Goal: Information Seeking & Learning: Learn about a topic

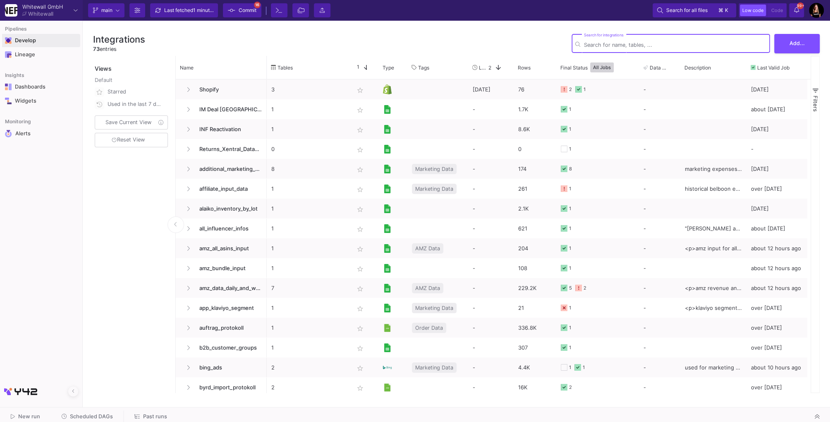
click at [27, 38] on div "Develop" at bounding box center [21, 40] width 12 height 7
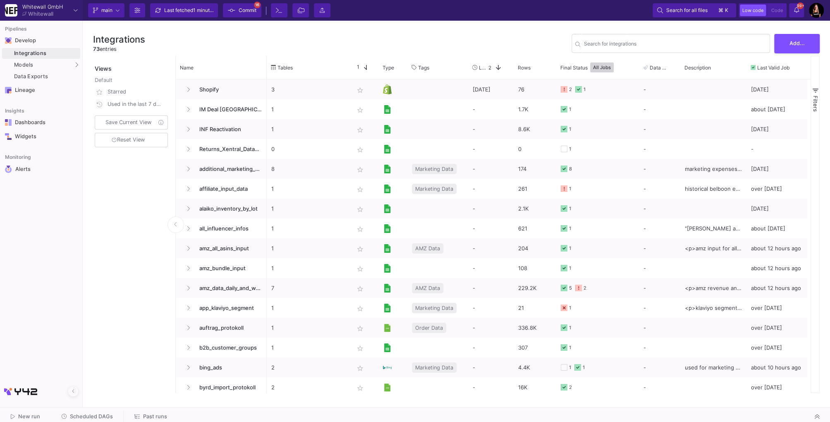
click at [43, 54] on div "Integrations" at bounding box center [46, 53] width 64 height 7
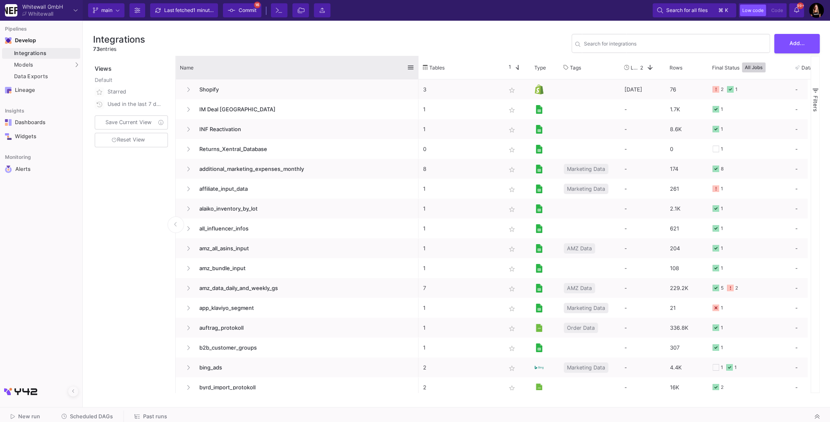
drag, startPoint x: 265, startPoint y: 58, endPoint x: 415, endPoint y: 69, distance: 150.0
click at [417, 69] on div at bounding box center [418, 67] width 3 height 23
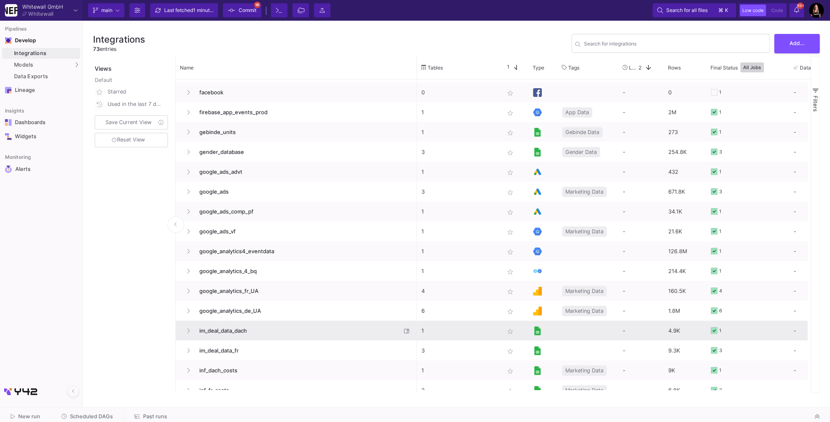
scroll to position [454, 0]
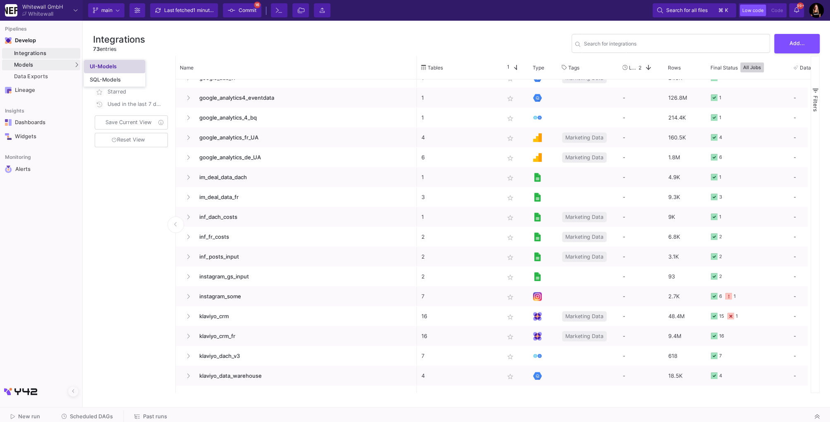
click at [105, 67] on div "UI-Models" at bounding box center [103, 66] width 27 height 7
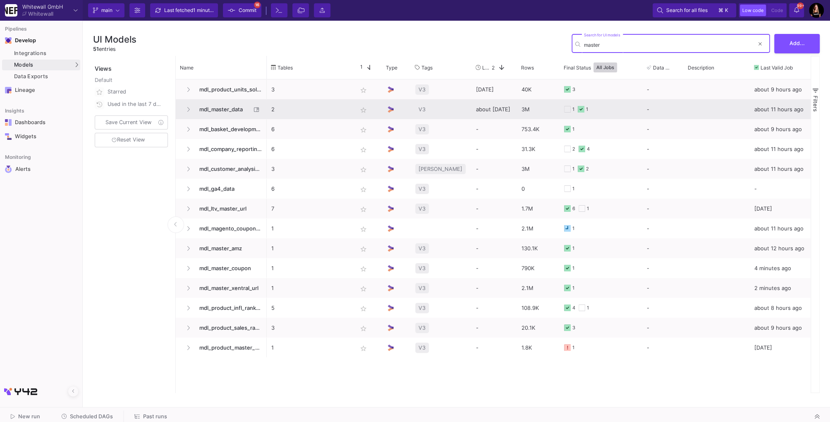
type input "master"
click at [221, 110] on span "mdl_master_data" at bounding box center [222, 109] width 57 height 19
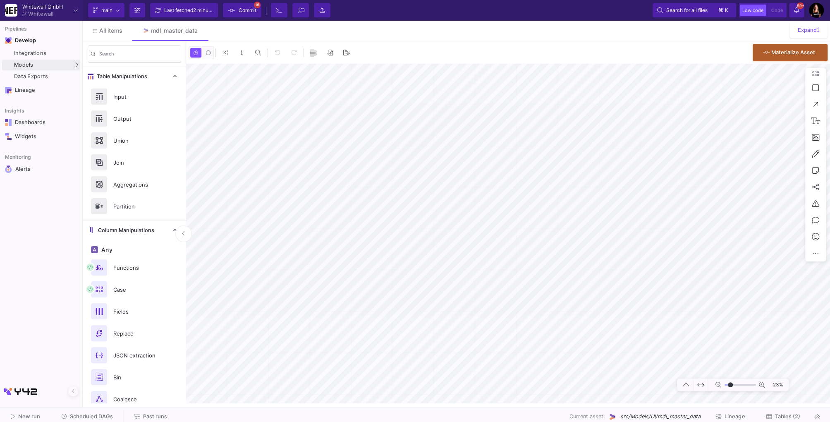
click at [426, 53] on div "0 0 . Materialize Asset" at bounding box center [508, 52] width 644 height 22
type input "-7"
click at [30, 64] on span "Models" at bounding box center [23, 65] width 19 height 7
click at [114, 31] on span "All items" at bounding box center [110, 30] width 23 height 7
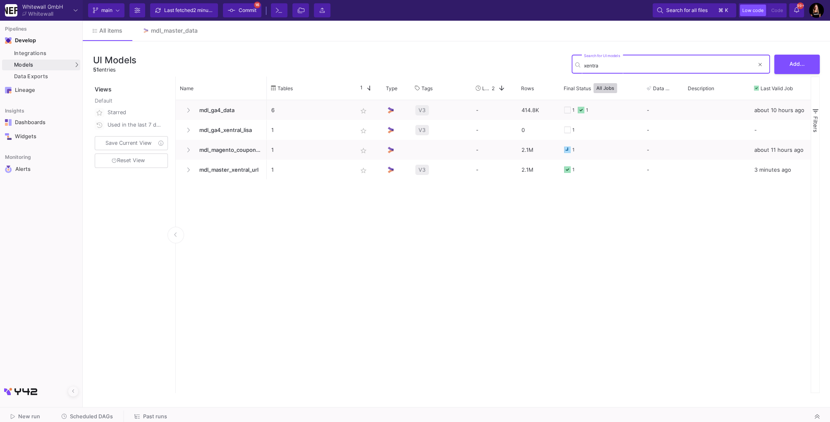
type input "xentral"
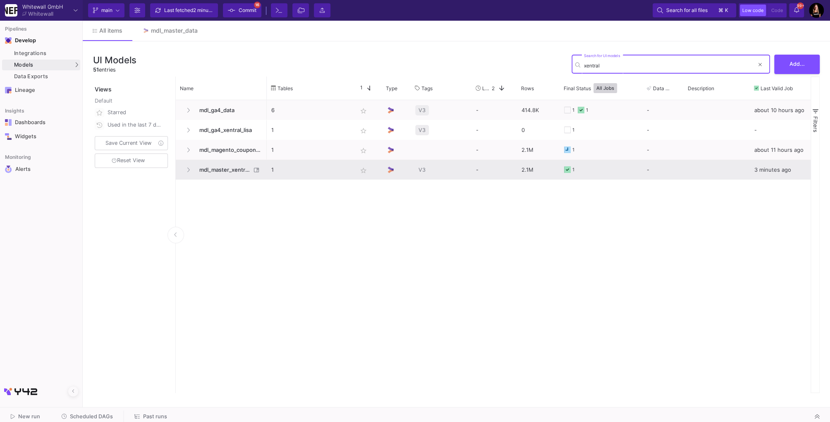
click at [223, 166] on span "mdl_master_xentral_url" at bounding box center [222, 169] width 57 height 19
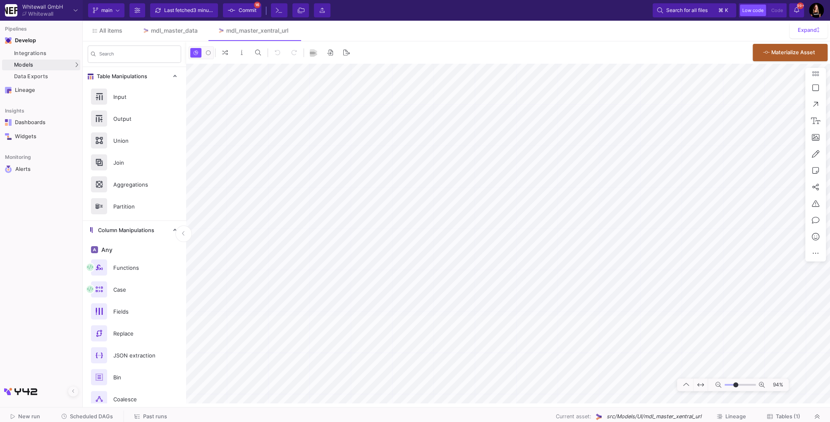
type input "19"
click at [17, 49] on link "Integrations" at bounding box center [41, 53] width 78 height 11
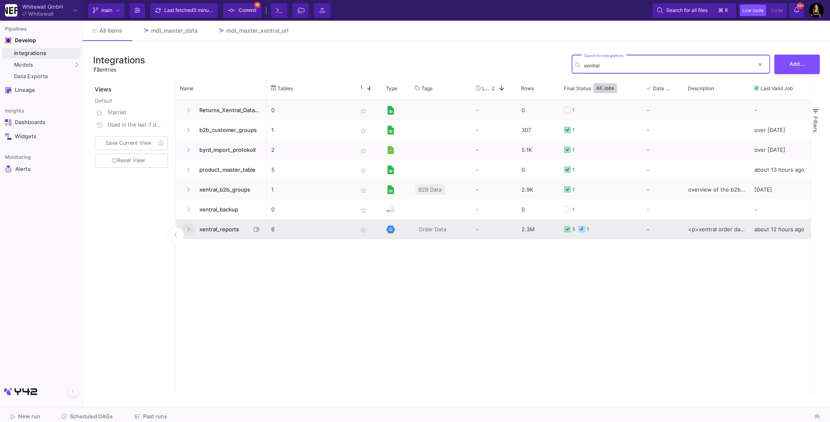
type input "xentral"
click at [189, 228] on icon at bounding box center [187, 229] width 3 height 5
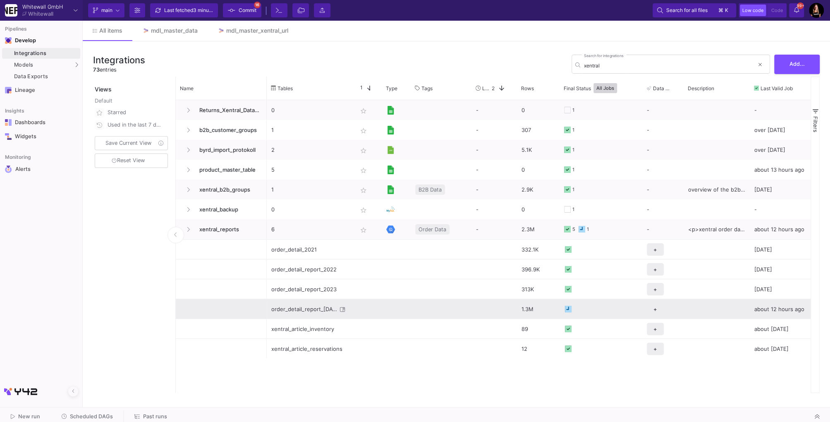
click at [298, 306] on div "order_detail_report_[DATE]" at bounding box center [304, 308] width 66 height 19
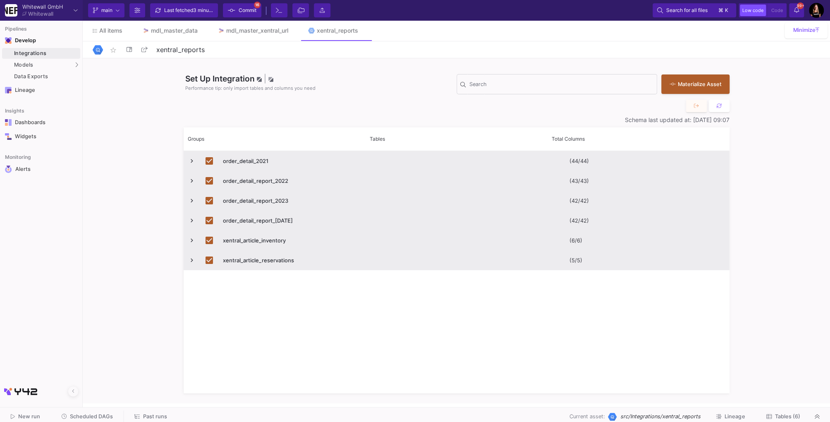
click at [777, 413] on span "Tables (6)" at bounding box center [787, 416] width 25 height 6
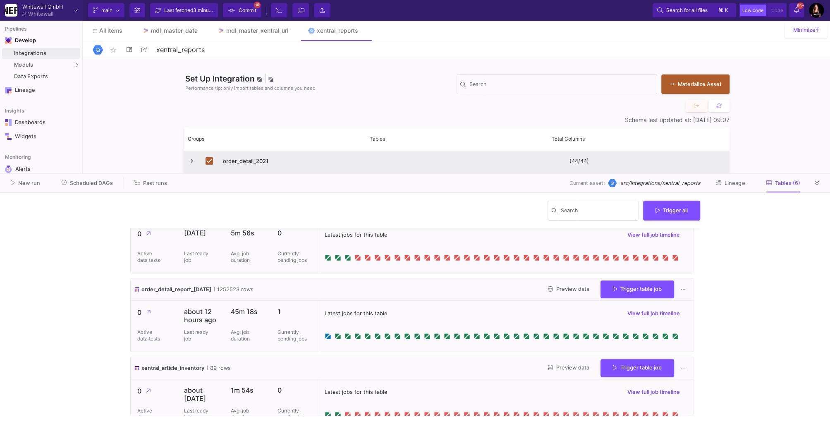
scroll to position [192, 0]
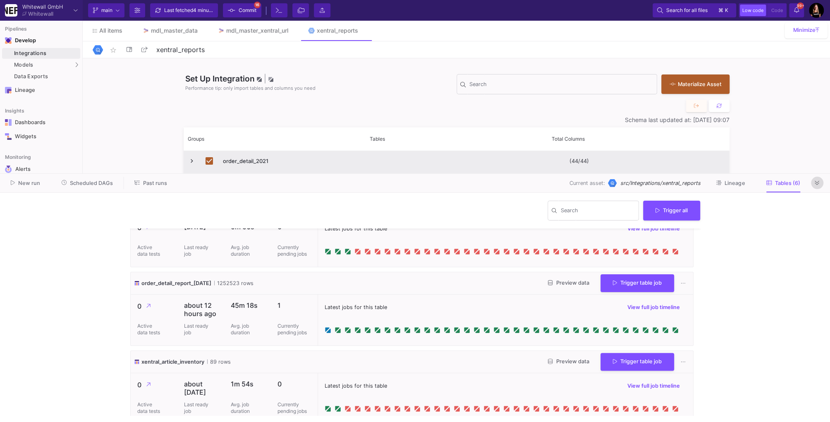
click at [817, 180] on icon at bounding box center [816, 182] width 5 height 5
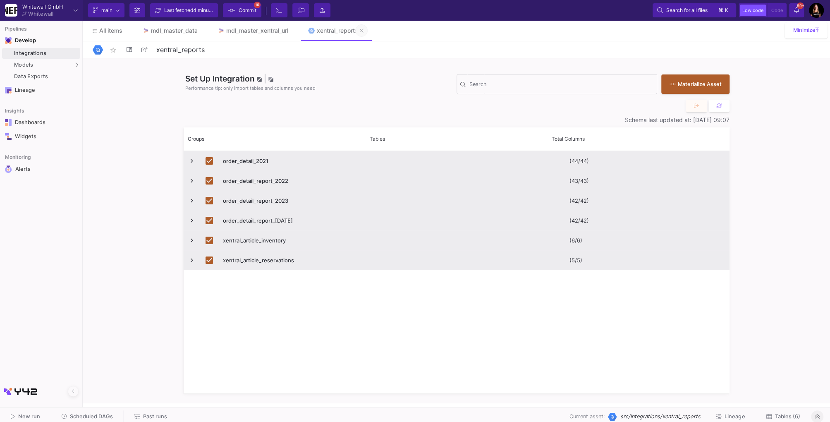
click at [363, 29] on icon at bounding box center [362, 31] width 4 height 6
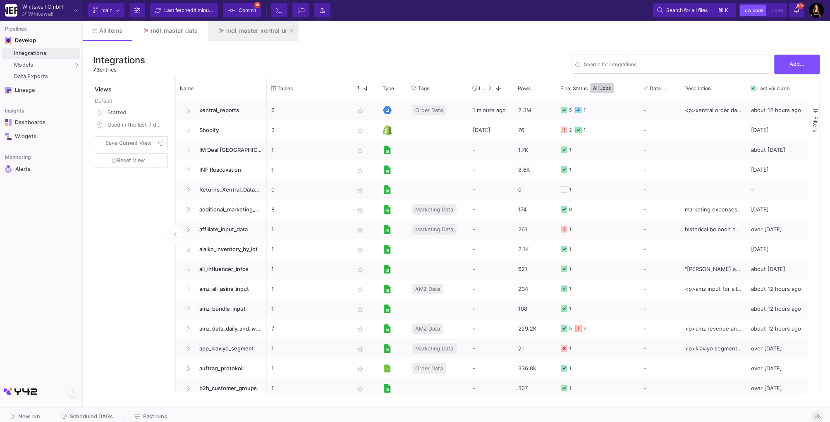
click at [294, 31] on icon at bounding box center [292, 31] width 4 height 6
click at [125, 272] on div "Views Default Starred Used in the last 7 days Save Current View Reset View" at bounding box center [132, 234] width 78 height 316
